Goal: Task Accomplishment & Management: Use online tool/utility

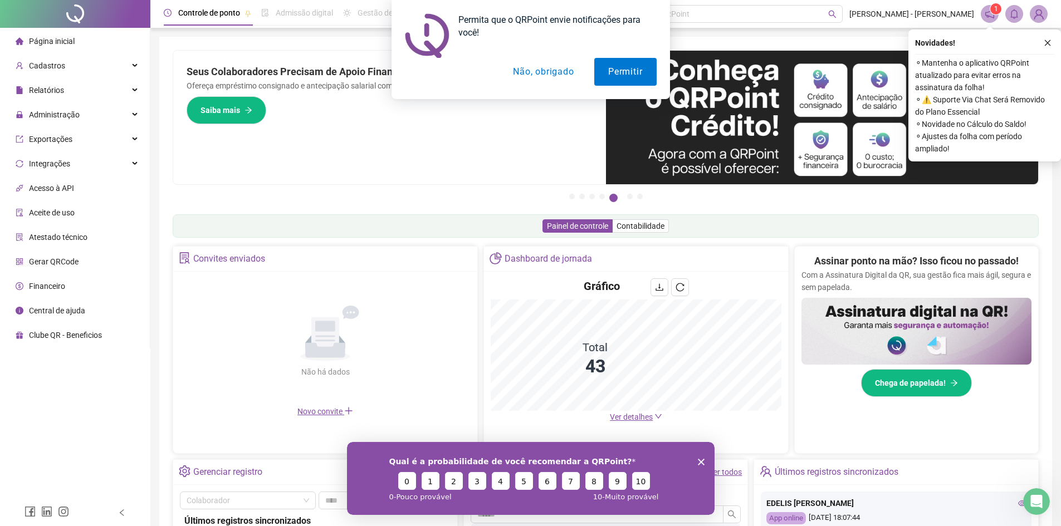
click at [527, 78] on button "Não, obrigado" at bounding box center [543, 72] width 89 height 28
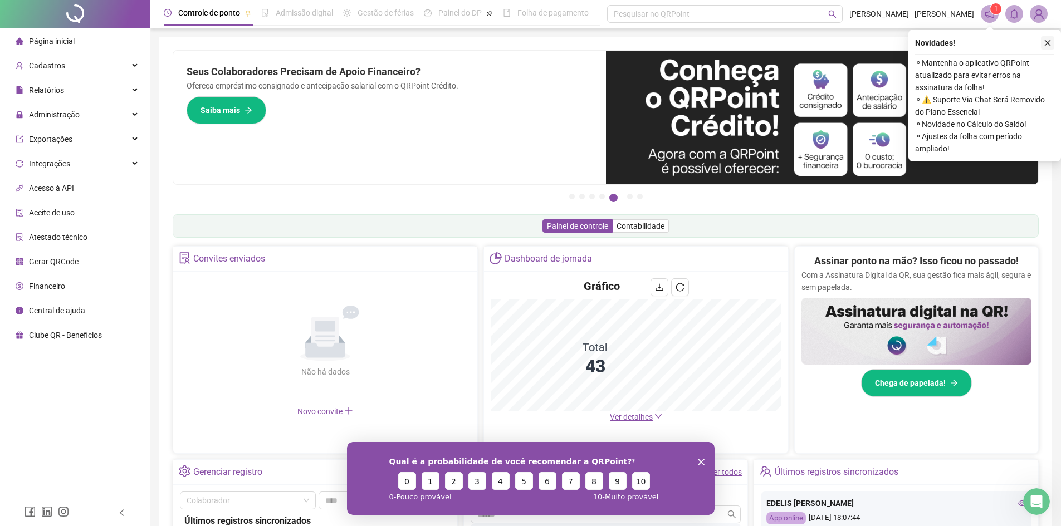
click at [1045, 40] on icon "close" at bounding box center [1048, 43] width 8 height 8
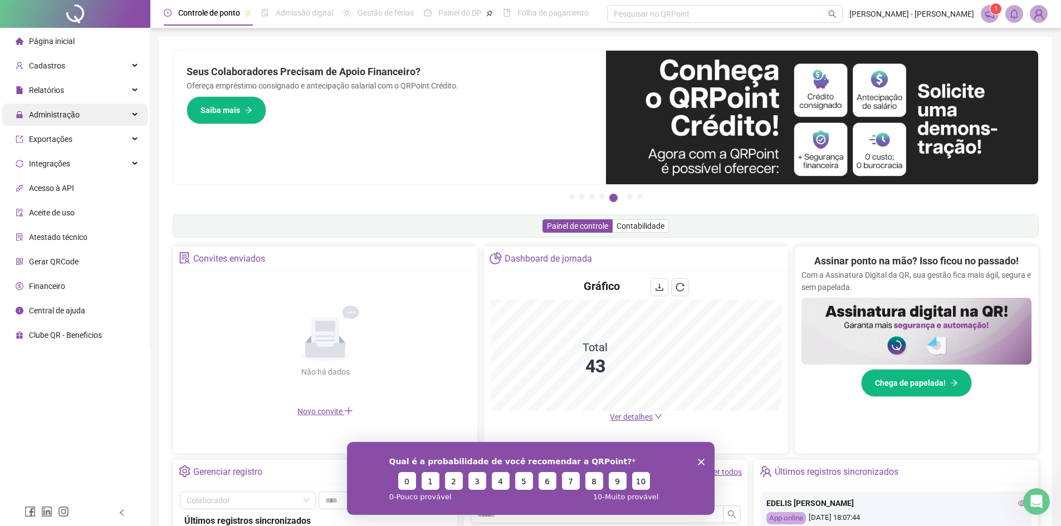
click at [101, 119] on div "Administração" at bounding box center [74, 115] width 145 height 22
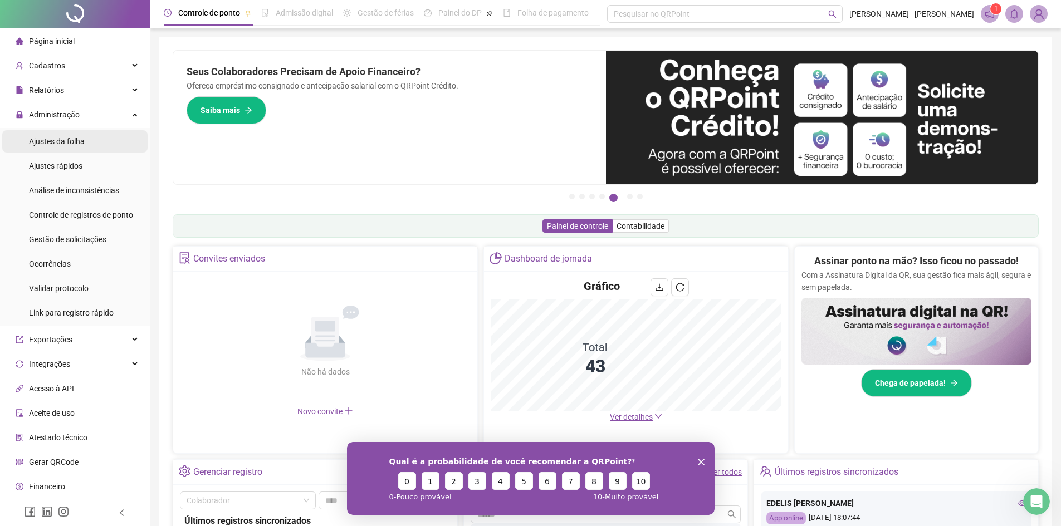
click at [80, 135] on div "Ajustes da folha" at bounding box center [57, 141] width 56 height 22
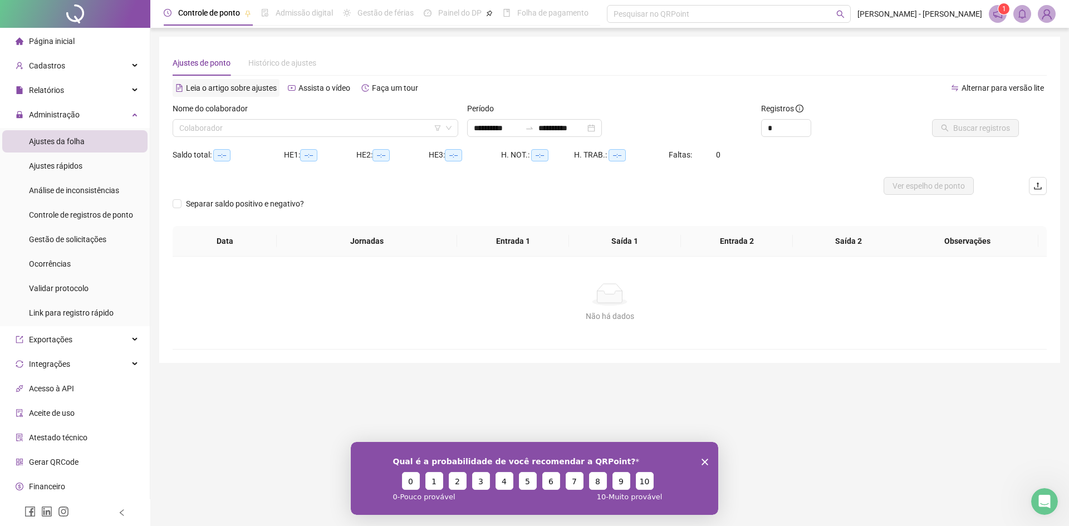
type input "**********"
drag, startPoint x: 267, startPoint y: 141, endPoint x: 265, endPoint y: 132, distance: 9.2
click at [265, 136] on div "Nome do colaborador Colaborador" at bounding box center [315, 123] width 295 height 43
click at [265, 130] on input "search" at bounding box center [310, 128] width 262 height 17
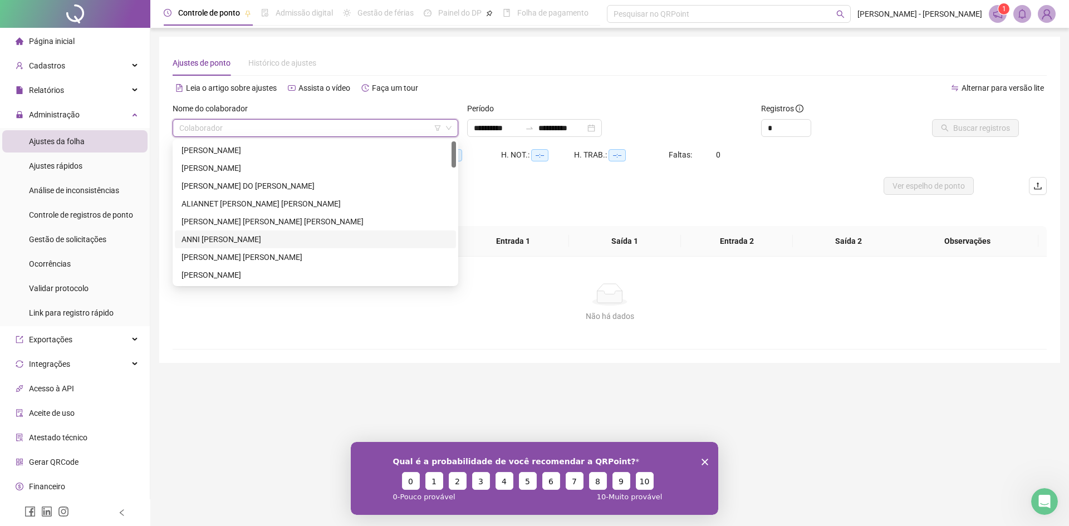
click at [257, 234] on div "ANNI MARIA GONZALES MARTINEZ" at bounding box center [316, 239] width 268 height 12
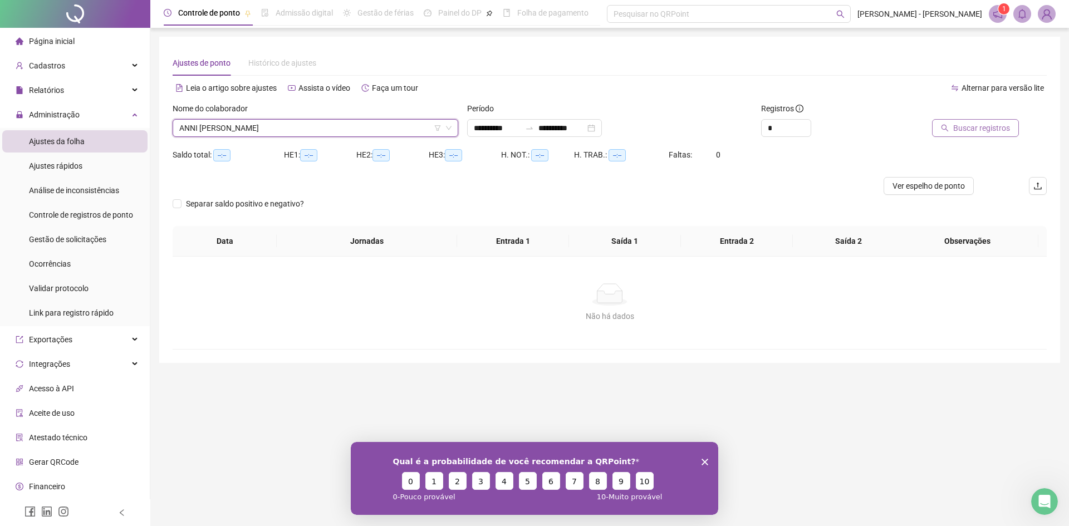
click at [956, 130] on span "Buscar registros" at bounding box center [981, 128] width 57 height 12
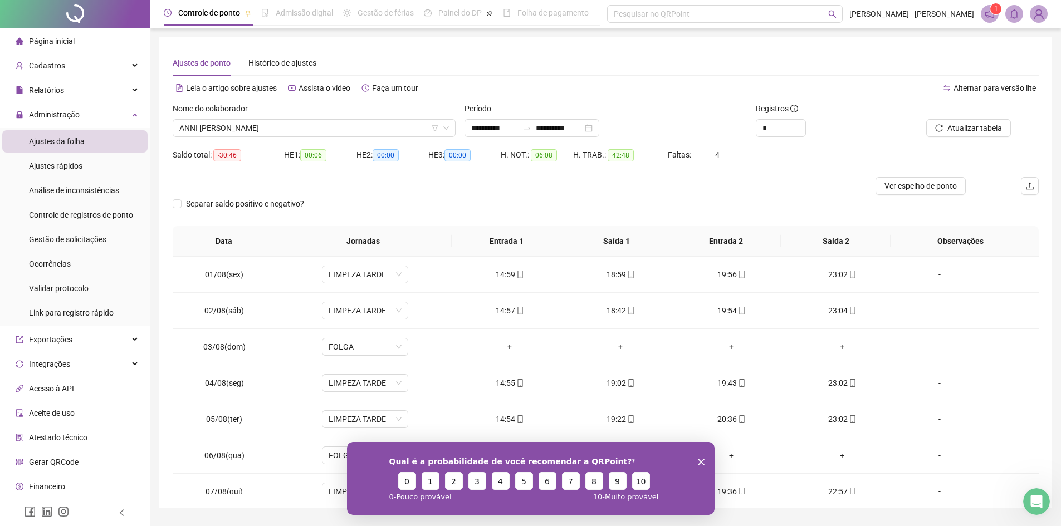
click at [703, 463] on icon "Fechar inquérito" at bounding box center [700, 461] width 7 height 7
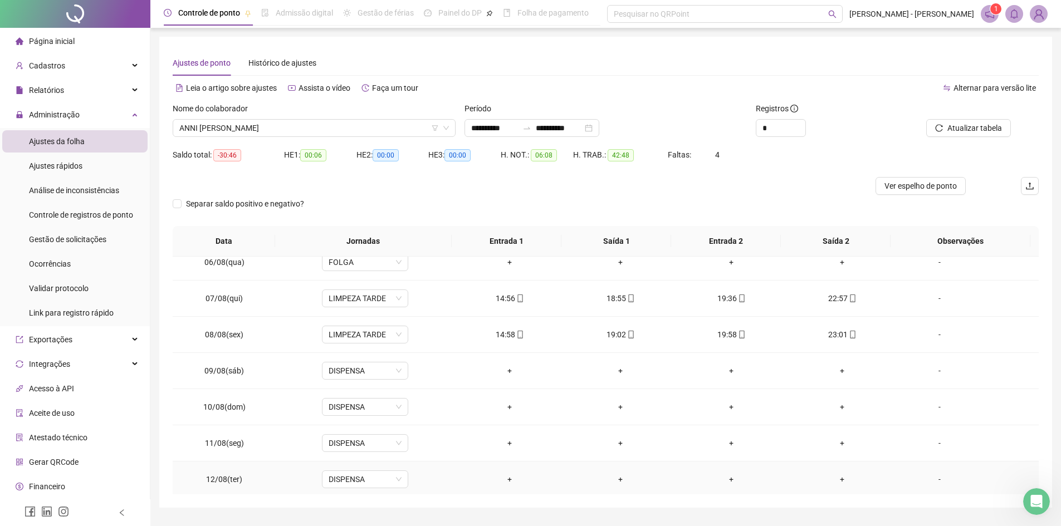
scroll to position [167, 0]
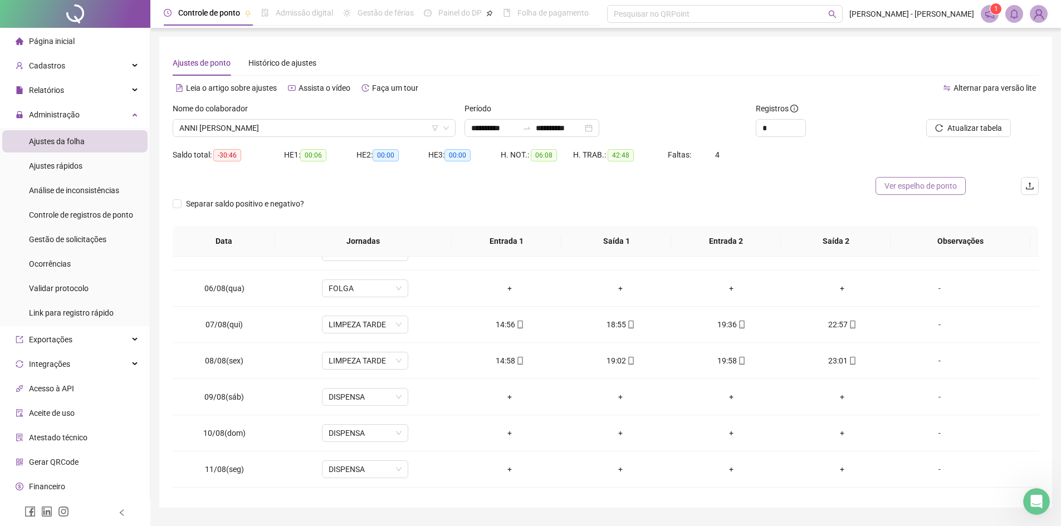
click at [919, 190] on span "Ver espelho de ponto" at bounding box center [920, 186] width 72 height 12
